Goal: Check status: Verify the current state of an ongoing process or item

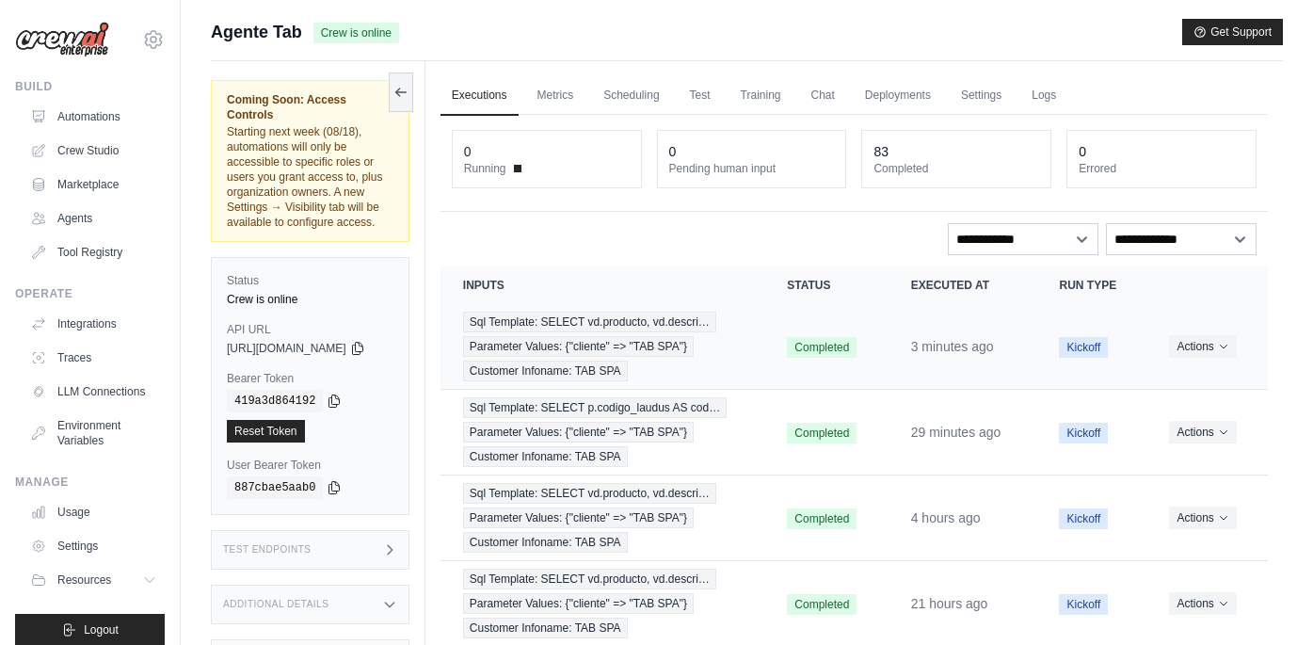
click at [755, 328] on td "Sql Template: SELECT vd.producto, vd.descri… Parameter Values: {"cliente" => "T…" at bounding box center [603, 347] width 325 height 86
click at [639, 328] on span "Sql Template: SELECT vd.producto, vd.descri…" at bounding box center [589, 322] width 253 height 21
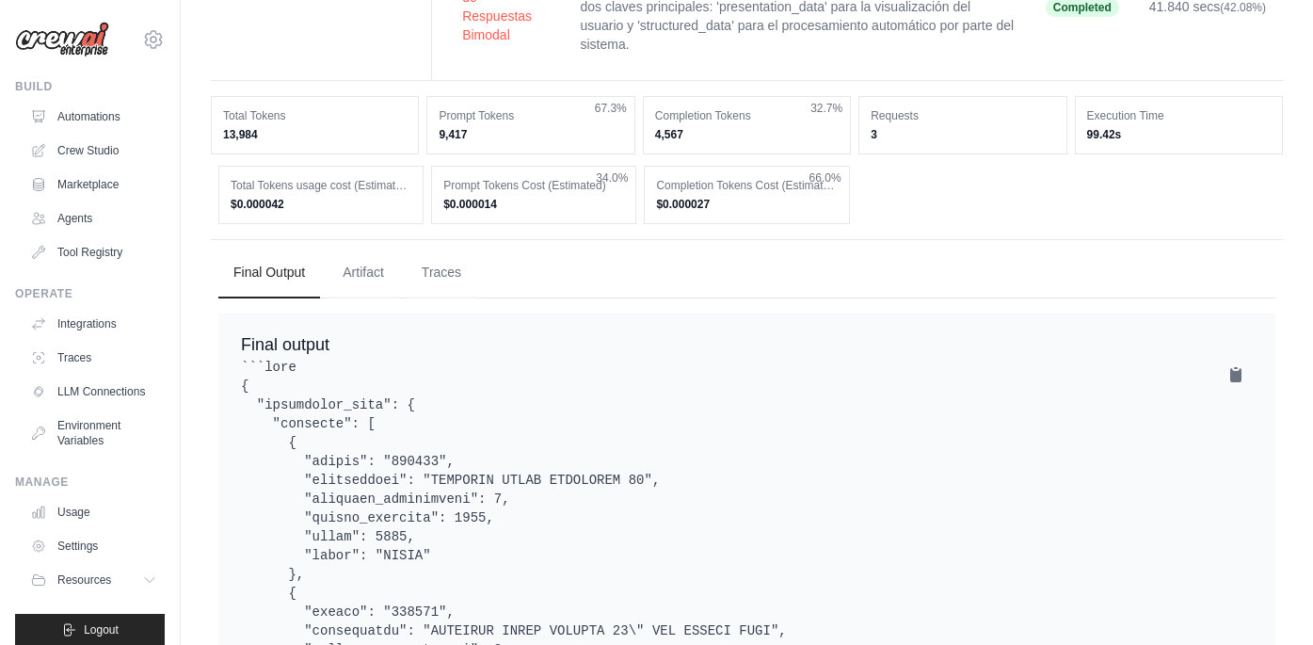
scroll to position [1116, 0]
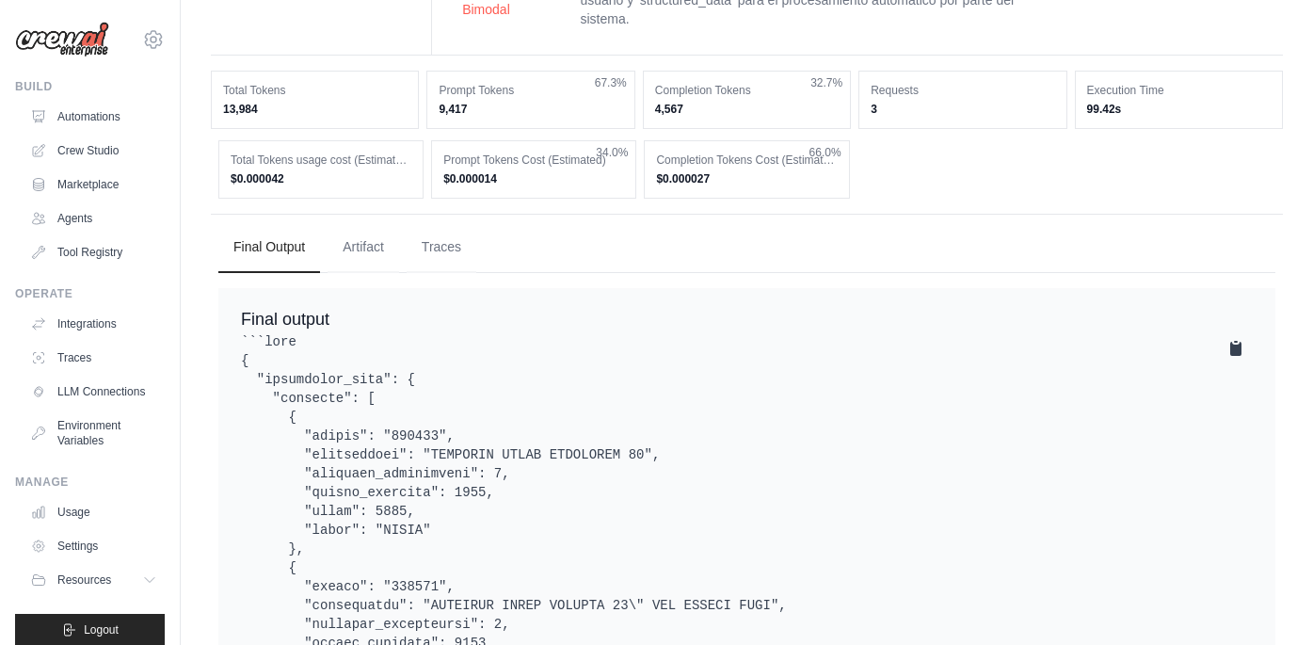
click at [1233, 342] on icon at bounding box center [1235, 349] width 11 height 14
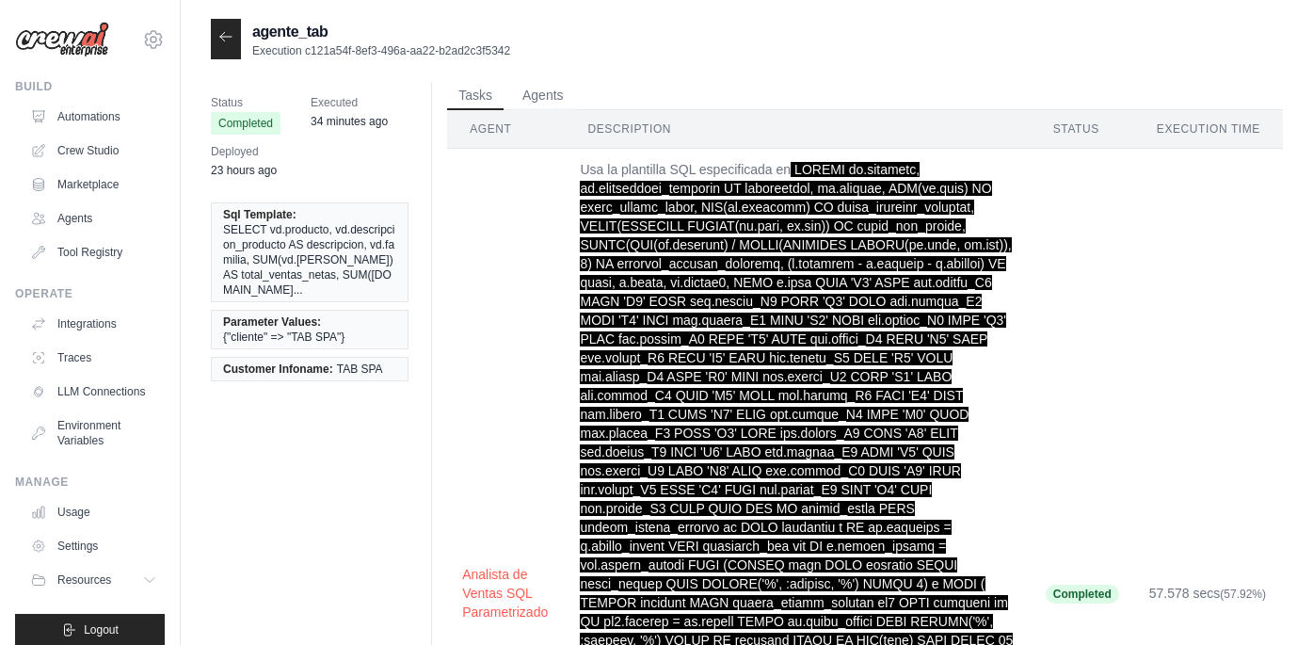
scroll to position [0, 0]
click at [233, 40] on icon at bounding box center [225, 36] width 15 height 15
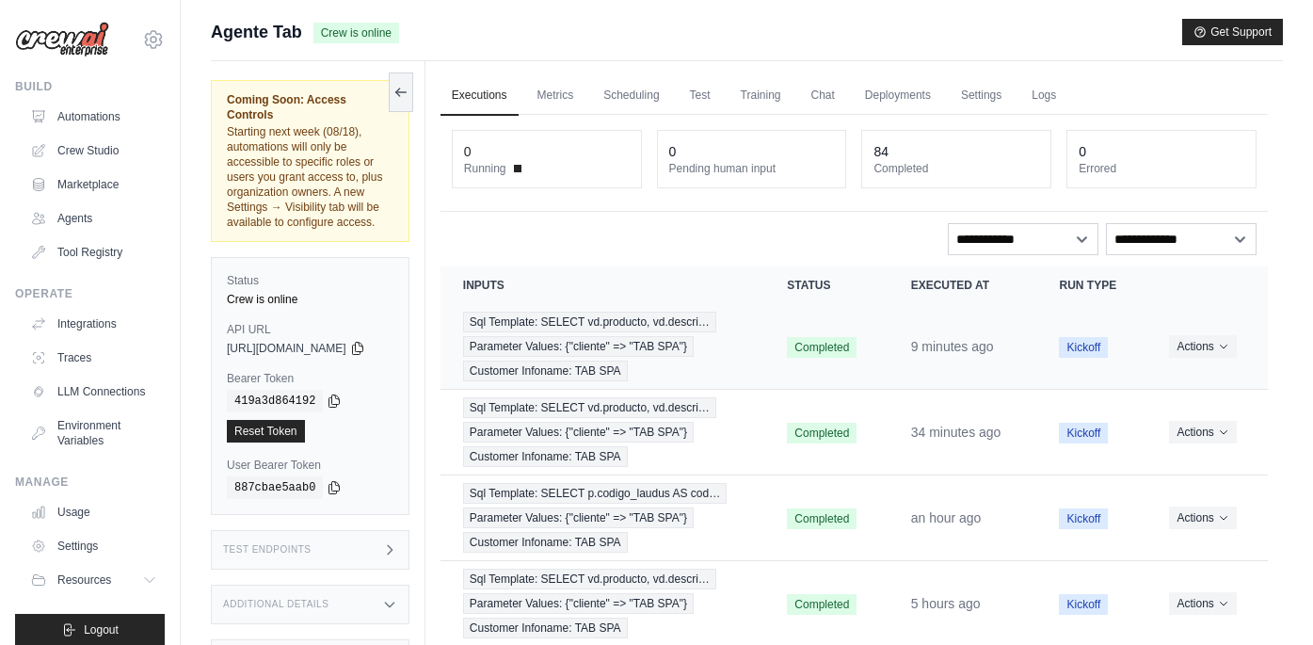
click at [898, 350] on td "9 minutes ago" at bounding box center [963, 347] width 149 height 86
click at [704, 335] on div "Sql Template: SELECT vd.producto, vd.descri… Parameter Values: {"cliente" => "T…" at bounding box center [603, 347] width 280 height 70
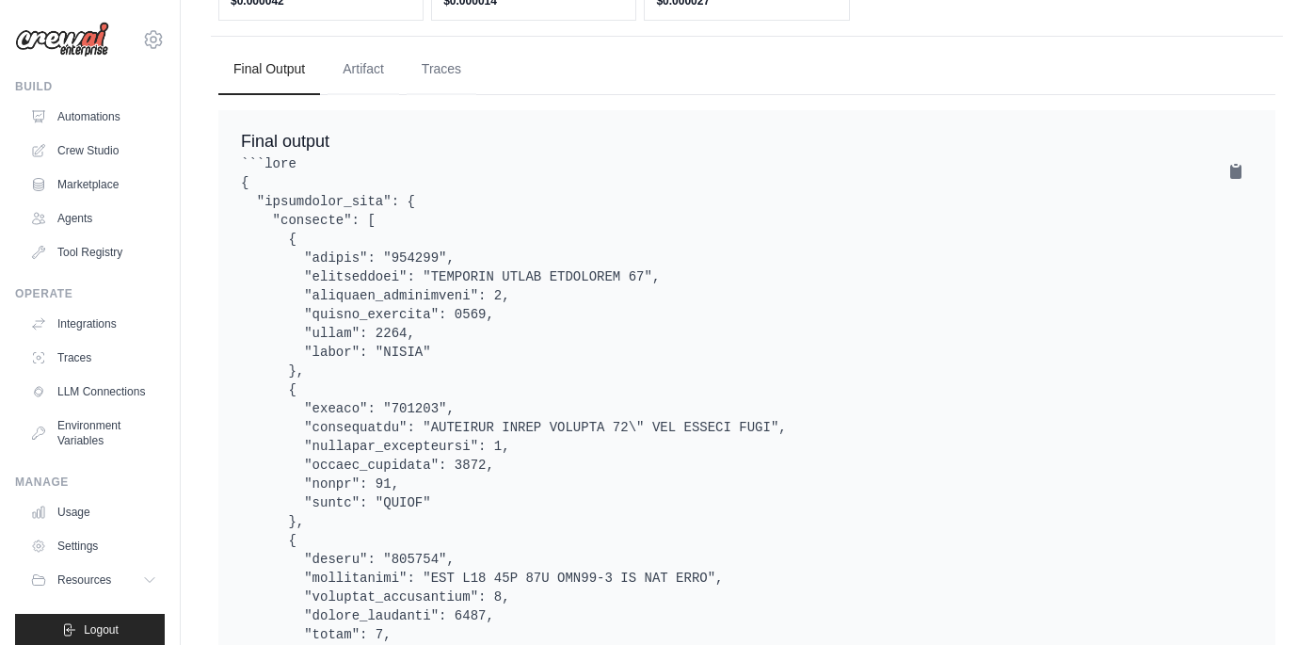
scroll to position [1225, 0]
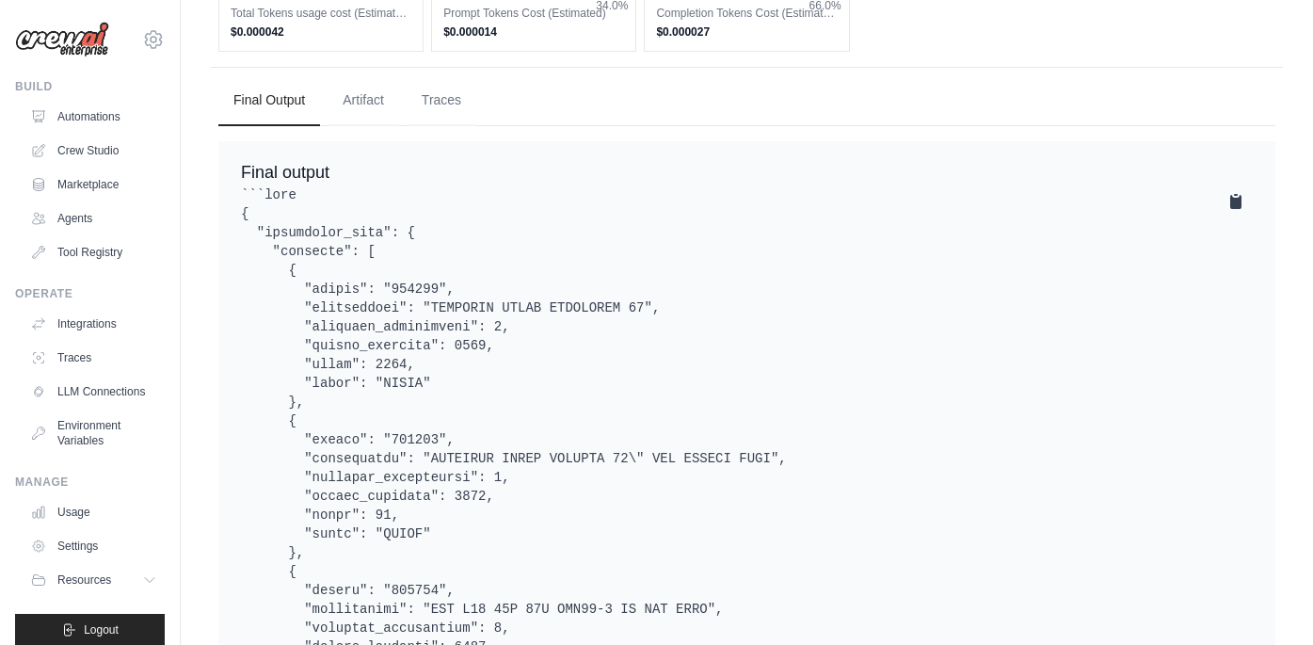
click at [1236, 204] on icon at bounding box center [1235, 202] width 11 height 14
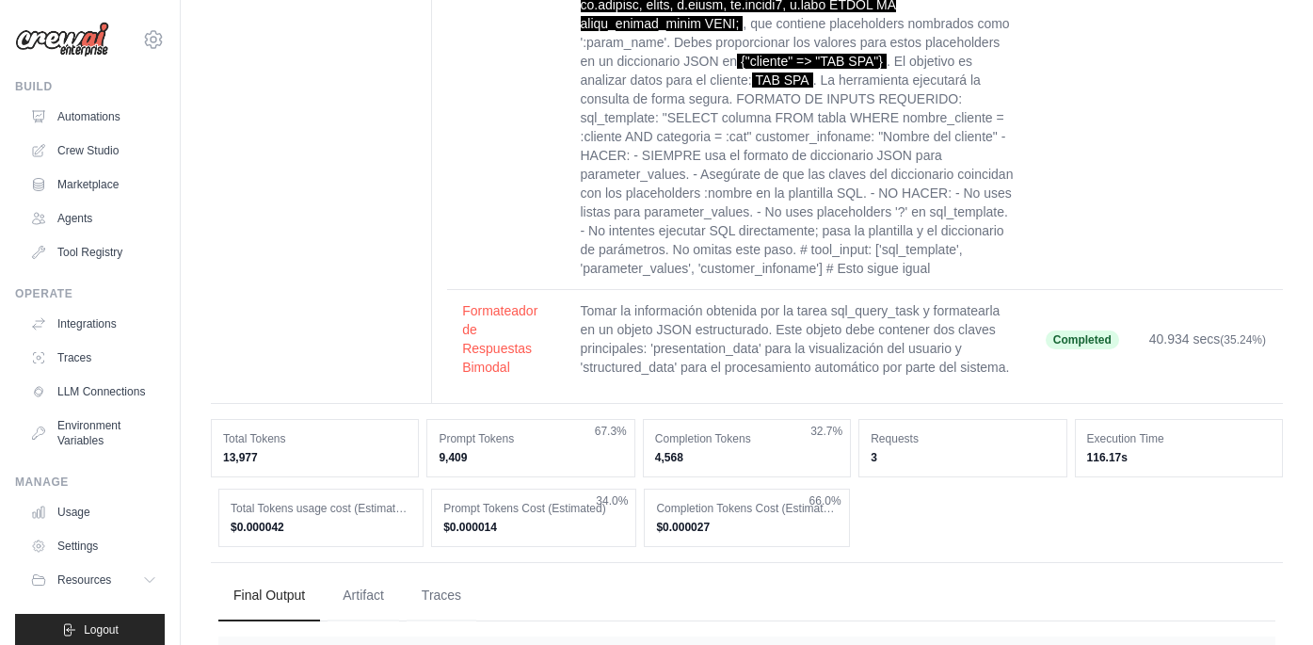
scroll to position [749, 0]
